Goal: Task Accomplishment & Management: Complete application form

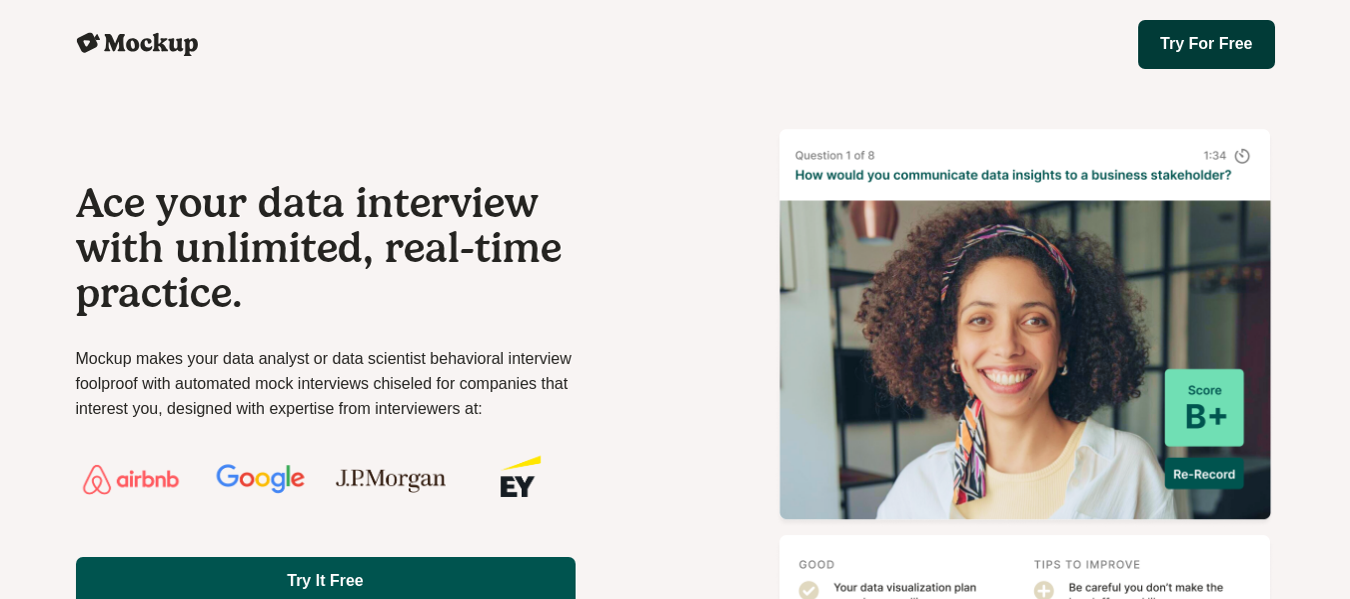
click at [1216, 46] on link "Try For Free" at bounding box center [1207, 44] width 136 height 49
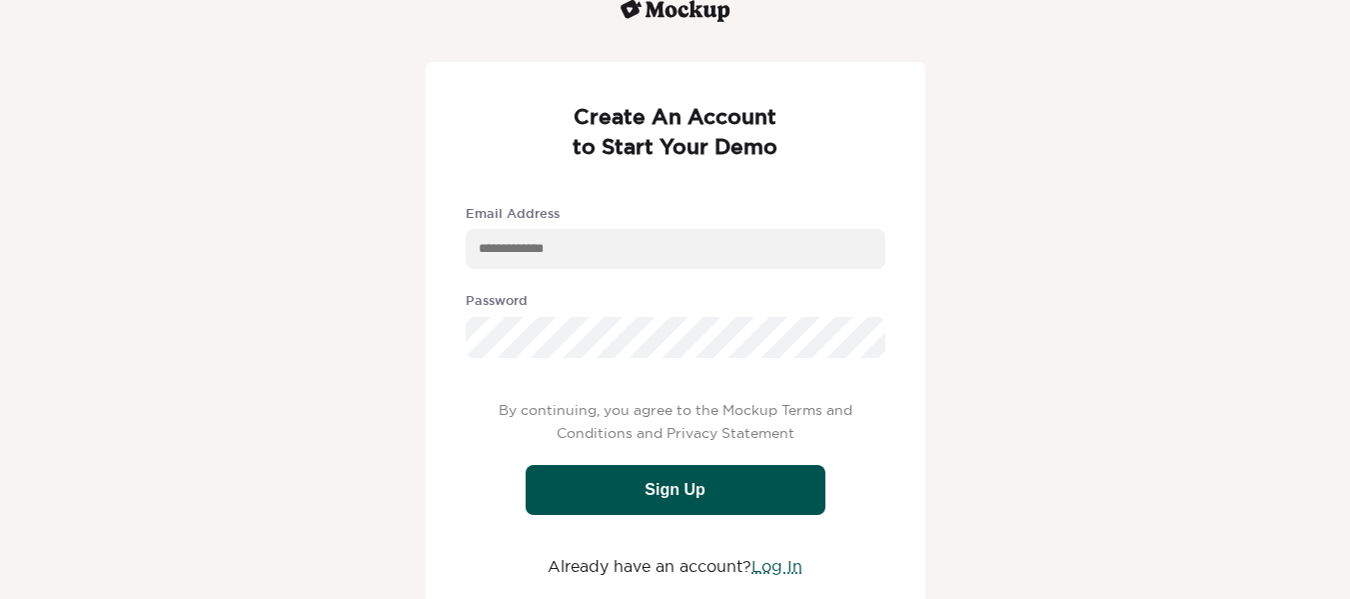
click at [695, 244] on div "text" at bounding box center [676, 249] width 420 height 40
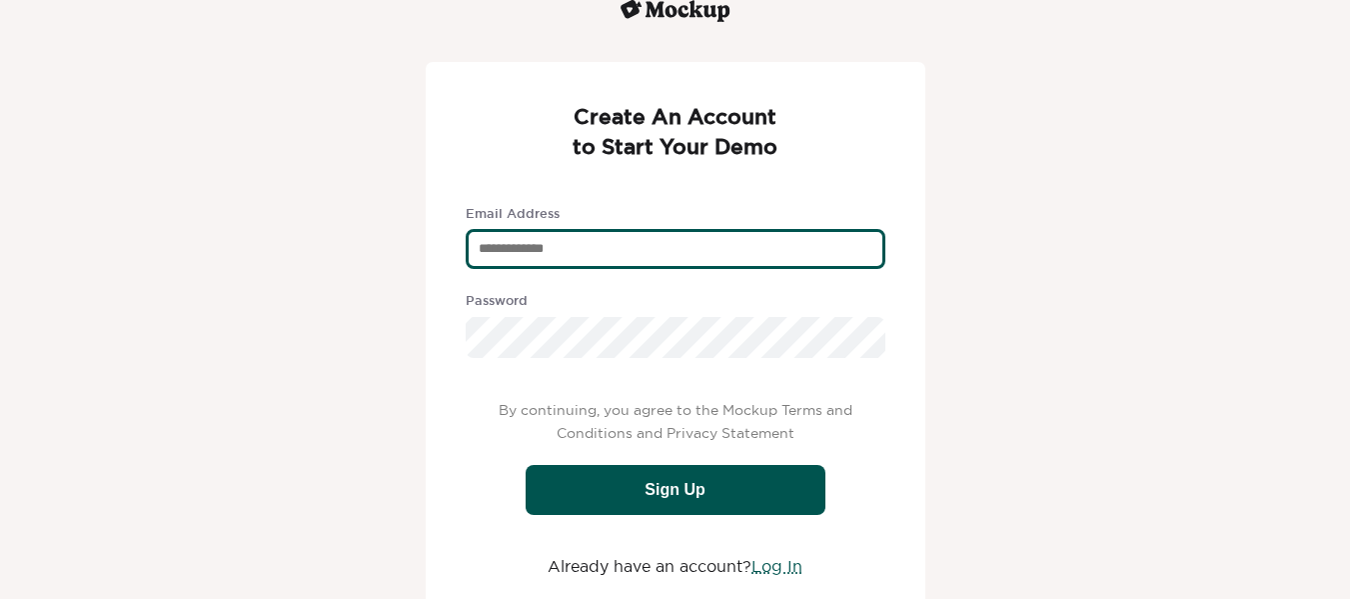
click at [560, 258] on div "text" at bounding box center [676, 249] width 420 height 40
type div "**********"
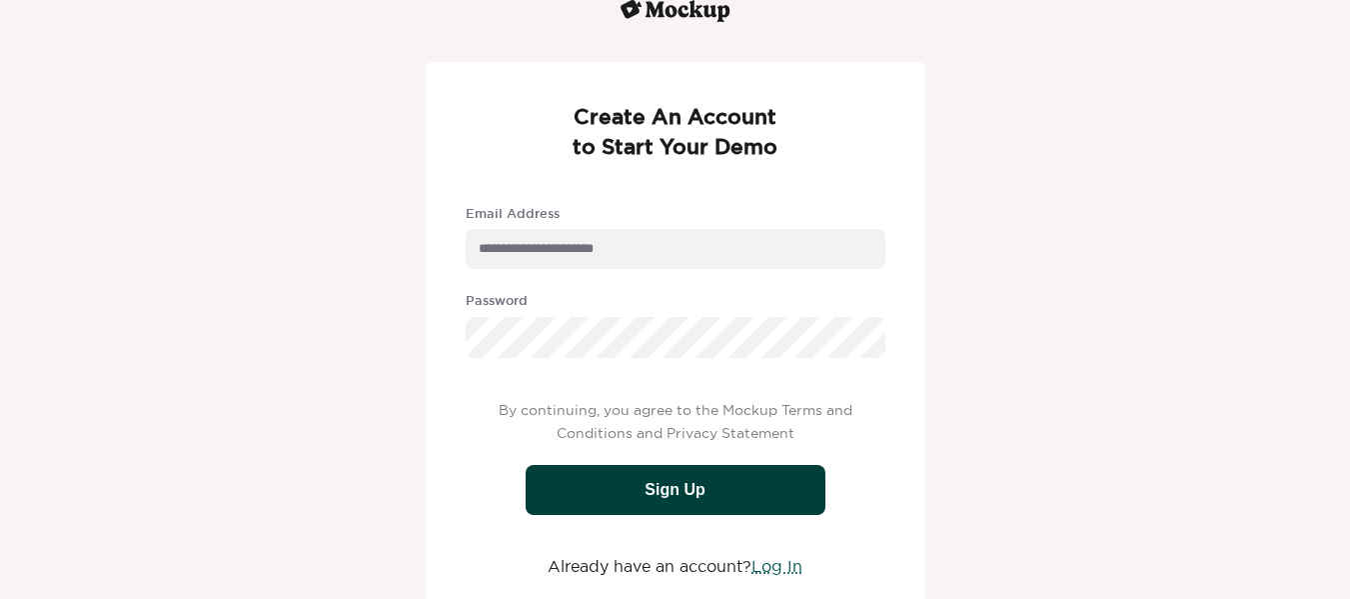
click at [785, 486] on div "Sign Up" at bounding box center [676, 490] width 300 height 50
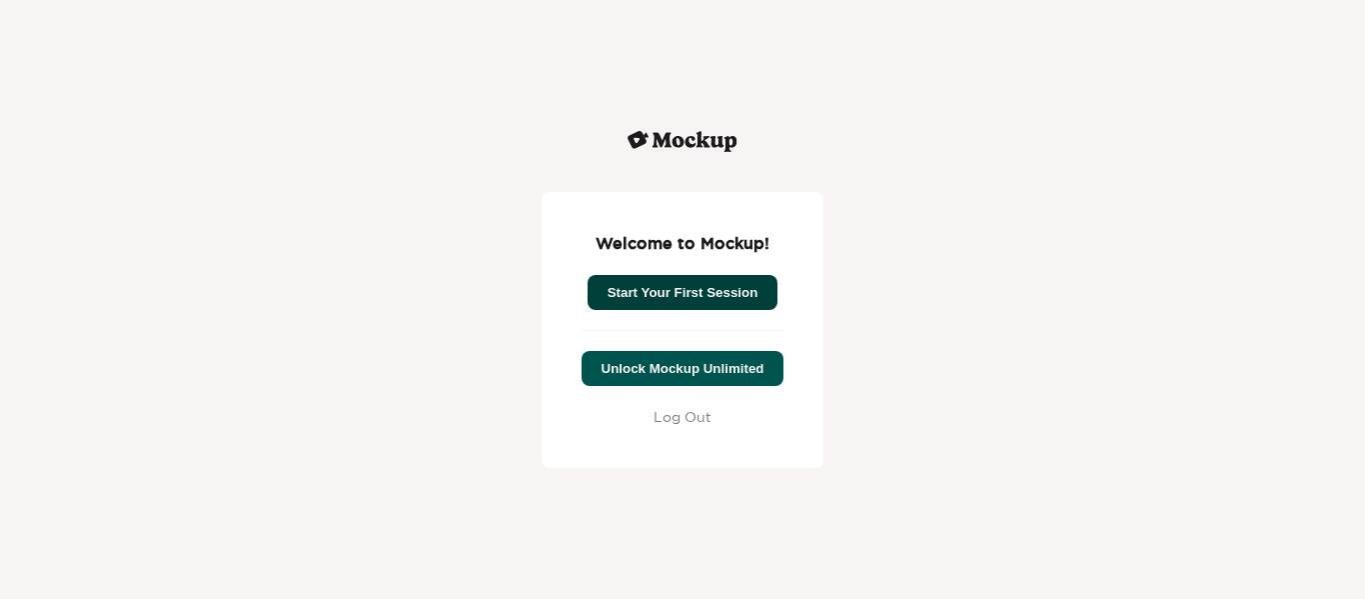
click at [609, 281] on button "Start Your First Session" at bounding box center [683, 292] width 191 height 35
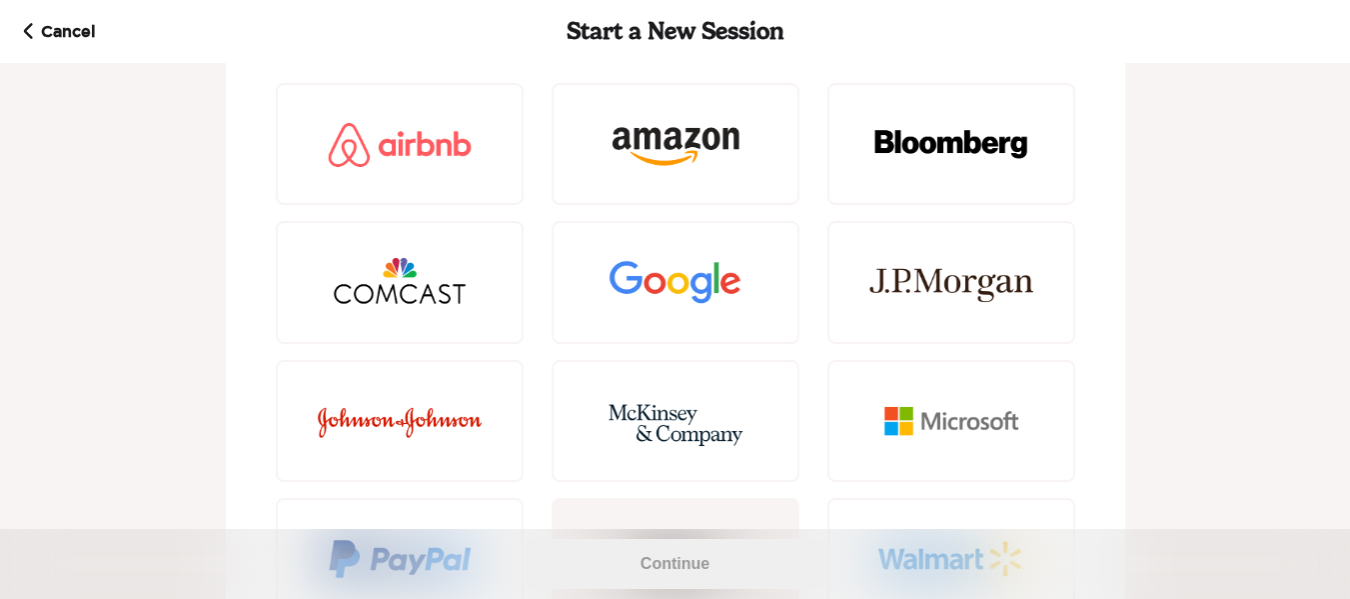
scroll to position [71, 0]
